Goal: Task Accomplishment & Management: Use online tool/utility

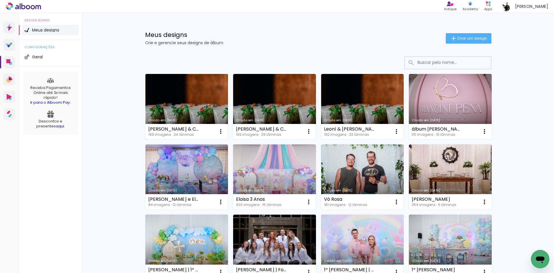
click at [207, 100] on link "Criado em [DATE]" at bounding box center [186, 106] width 83 height 65
